Goal: Book appointment/travel/reservation

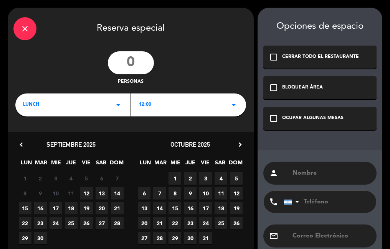
click at [274, 118] on icon "check_box_outline_blank" at bounding box center [273, 118] width 9 height 9
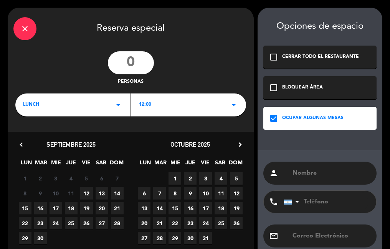
click at [303, 176] on input "text" at bounding box center [331, 173] width 79 height 11
type input "[PERSON_NAME]"
click at [101, 193] on span "13" at bounding box center [102, 193] width 13 height 13
click at [103, 102] on div "LUNCH arrow_drop_down" at bounding box center [72, 105] width 115 height 23
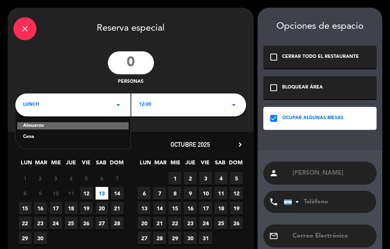
click at [66, 139] on div "Cena" at bounding box center [73, 138] width 100 height 8
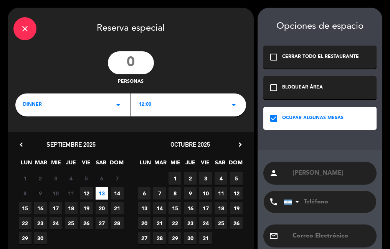
click at [182, 106] on div "12:00 arrow_drop_down" at bounding box center [188, 105] width 115 height 23
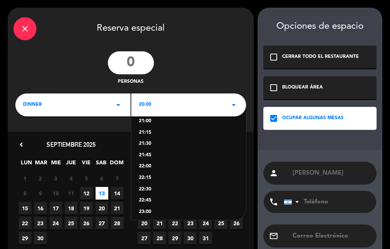
scroll to position [53, 0]
click at [149, 140] on div "21:30" at bounding box center [189, 141] width 100 height 8
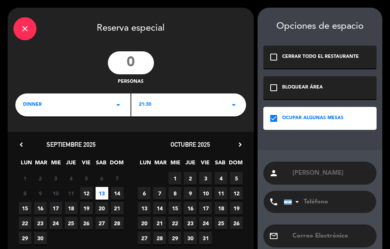
click at [188, 105] on div "21:30 arrow_drop_down" at bounding box center [188, 105] width 115 height 23
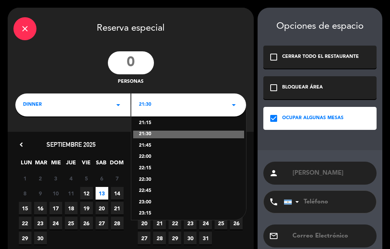
scroll to position [61, 0]
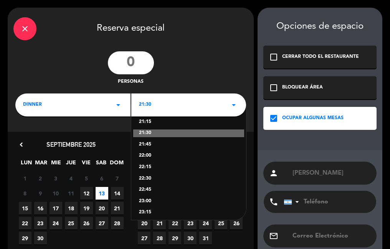
click at [147, 179] on div "22:30" at bounding box center [189, 179] width 100 height 8
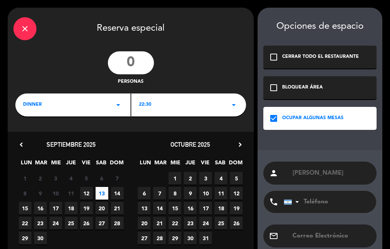
click at [129, 61] on input "number" at bounding box center [131, 62] width 46 height 23
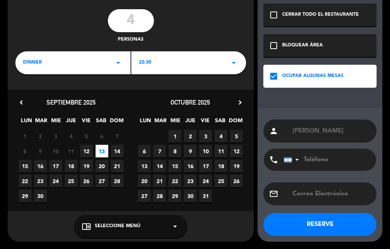
type input "4"
click at [330, 225] on button "RESERVE" at bounding box center [319, 224] width 113 height 23
